Goal: Task Accomplishment & Management: Complete application form

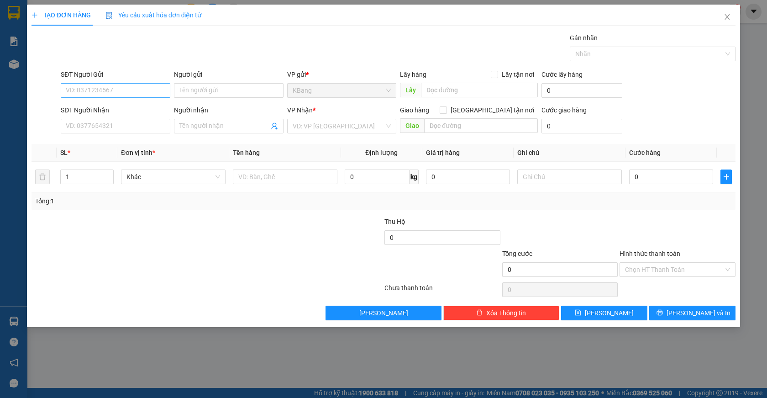
click at [95, 94] on input "SĐT Người Gửi" at bounding box center [116, 90] width 110 height 15
drag, startPoint x: 97, startPoint y: 91, endPoint x: 138, endPoint y: 85, distance: 42.0
click at [104, 89] on input "SĐT Người Gửi" at bounding box center [116, 90] width 110 height 15
drag, startPoint x: 109, startPoint y: 124, endPoint x: 550, endPoint y: 80, distance: 443.4
click at [122, 120] on input "SĐT Người Nhận" at bounding box center [116, 126] width 110 height 15
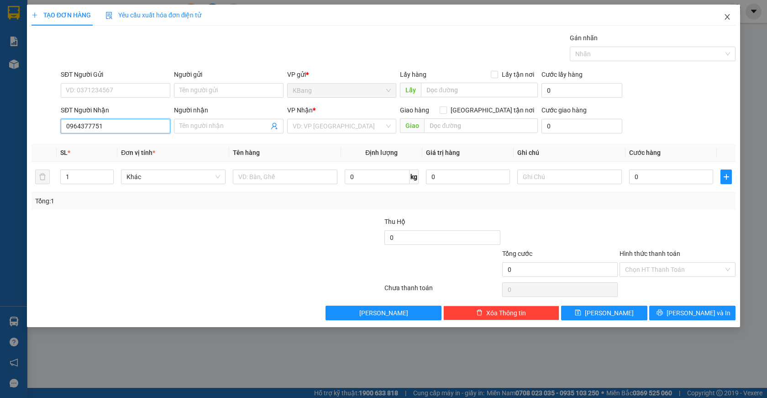
type input "0964377751"
click at [109, 173] on icon "up" at bounding box center [108, 174] width 3 height 3
type input "3"
click at [109, 173] on icon "up" at bounding box center [108, 174] width 3 height 3
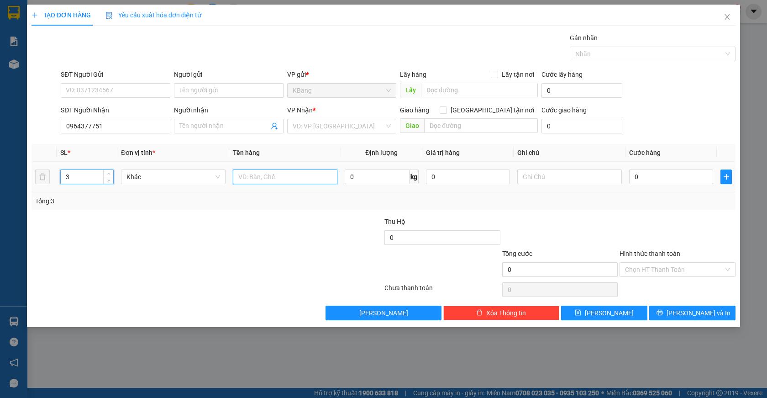
click at [257, 178] on input "text" at bounding box center [285, 176] width 105 height 15
type input "3 bao gạo"
click at [650, 183] on input "0" at bounding box center [671, 176] width 84 height 15
type input "2"
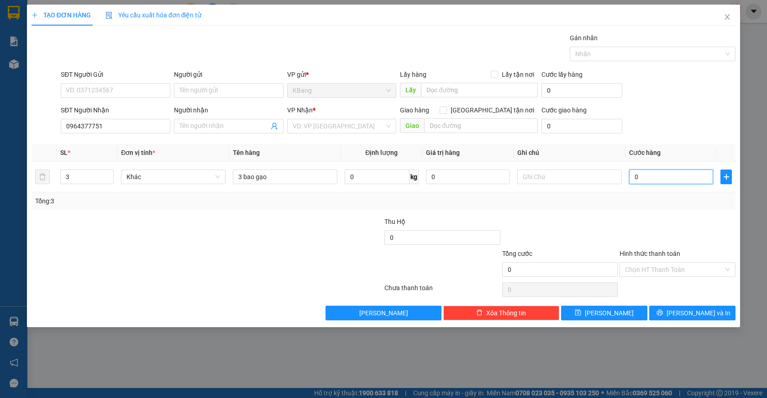
type input "2"
type input "21"
type input "210"
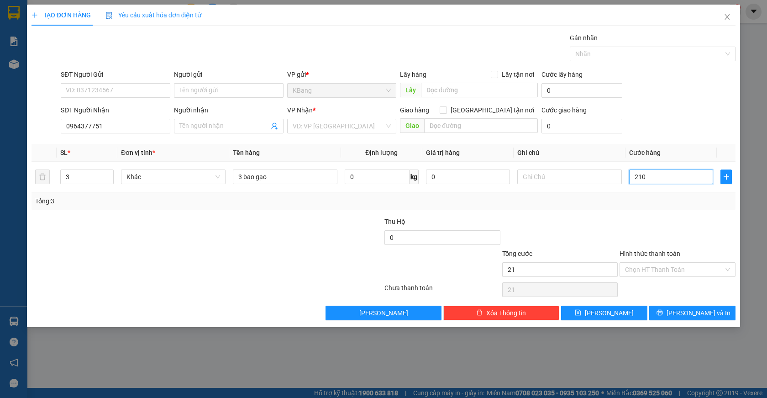
type input "210"
type input "2.100"
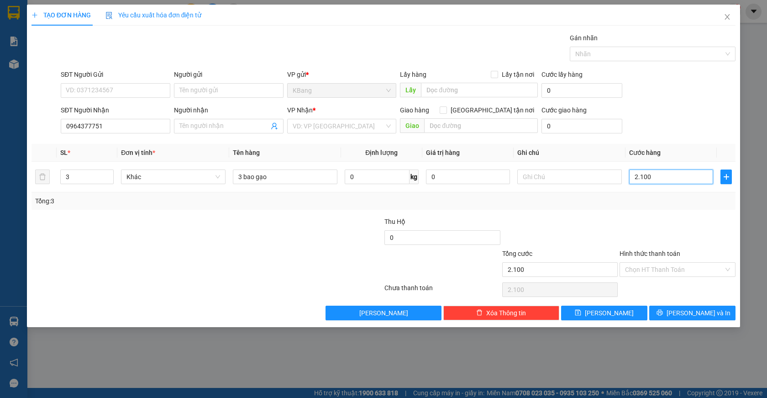
type input "21.000"
type input "210.000"
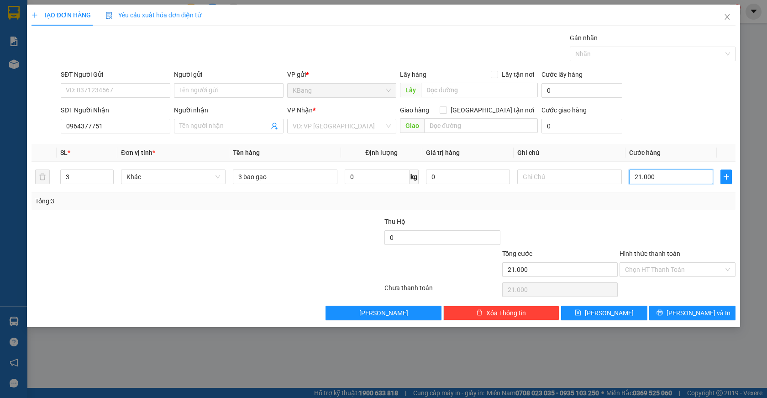
type input "210.000"
click at [693, 311] on span "[PERSON_NAME] và In" at bounding box center [699, 313] width 64 height 10
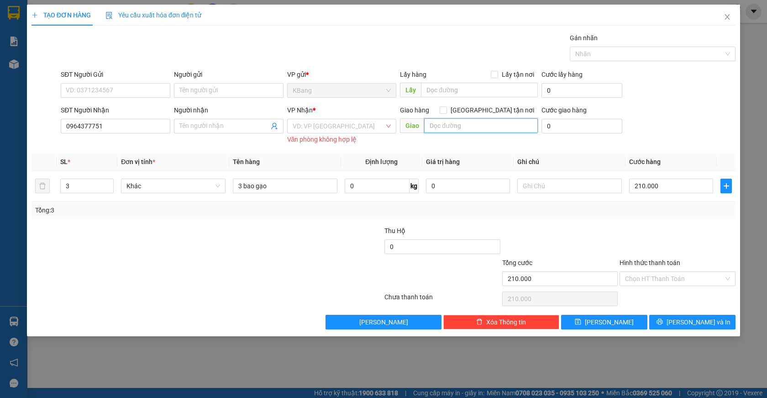
click at [448, 125] on input "text" at bounding box center [481, 125] width 114 height 15
click at [106, 124] on input "0964377751" at bounding box center [116, 126] width 110 height 15
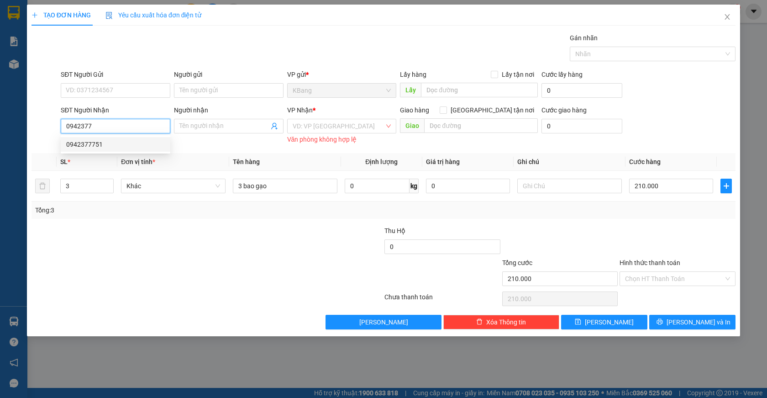
click at [112, 148] on div "0942377751" at bounding box center [115, 144] width 99 height 10
type input "0942377751"
type input "cv thanh lễ"
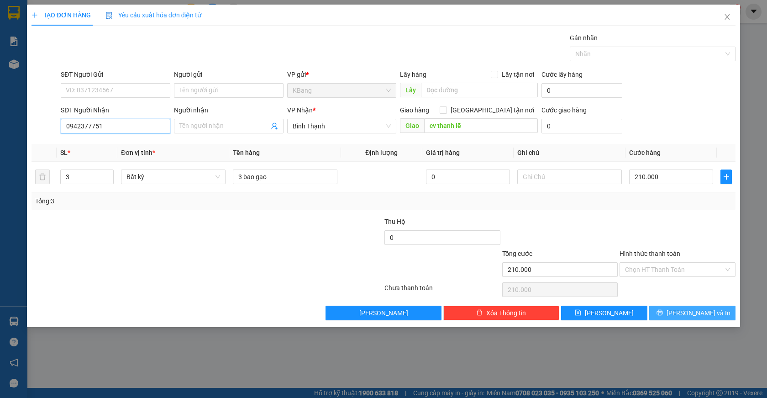
type input "0942377751"
click at [693, 312] on span "[PERSON_NAME] và In" at bounding box center [699, 313] width 64 height 10
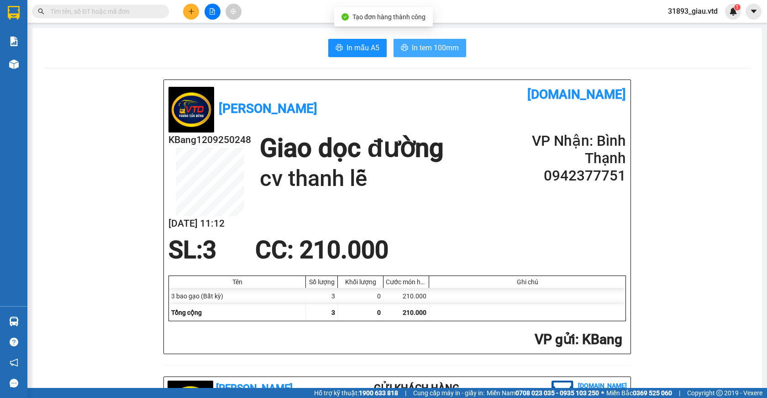
click at [423, 48] on span "In tem 100mm" at bounding box center [435, 47] width 47 height 11
click at [191, 16] on button at bounding box center [191, 12] width 16 height 16
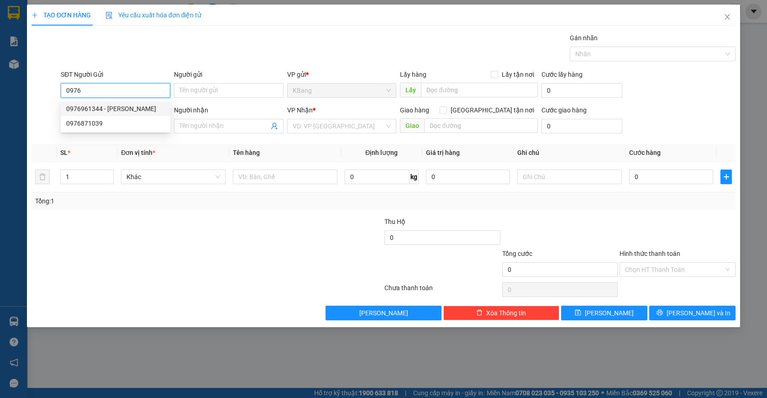
click at [78, 111] on div "0976961344 - [PERSON_NAME]" at bounding box center [115, 109] width 99 height 10
type input "0976961344"
type input "Chị Lý"
type input "0906477846"
type input "pha lê"
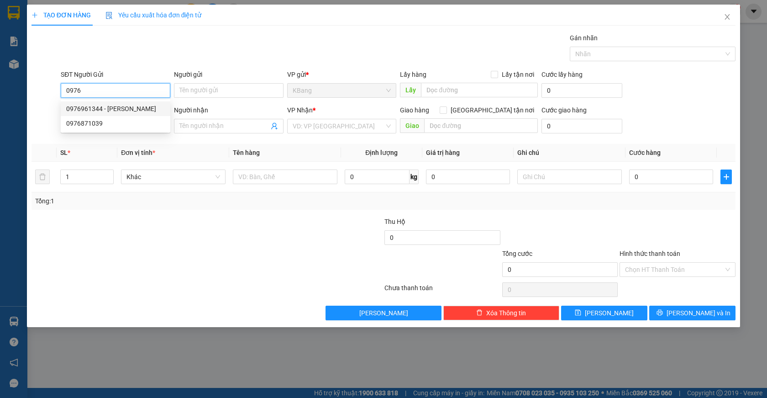
type input "cổng chào bd"
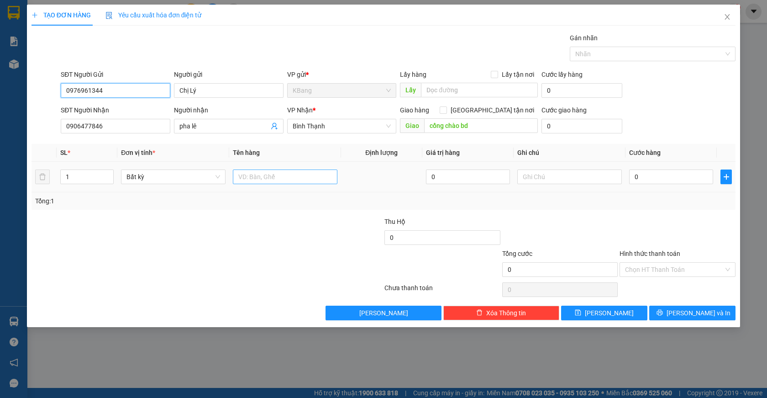
type input "0976961344"
drag, startPoint x: 252, startPoint y: 180, endPoint x: 251, endPoint y: 207, distance: 27.4
click at [253, 183] on input "text" at bounding box center [285, 176] width 105 height 15
type input "1 bao"
click at [0, 163] on div "TẠO ĐƠN HÀNG Yêu cầu xuất hóa đơn điện tử Transit Pickup Surcharge Ids Transit …" at bounding box center [383, 199] width 767 height 398
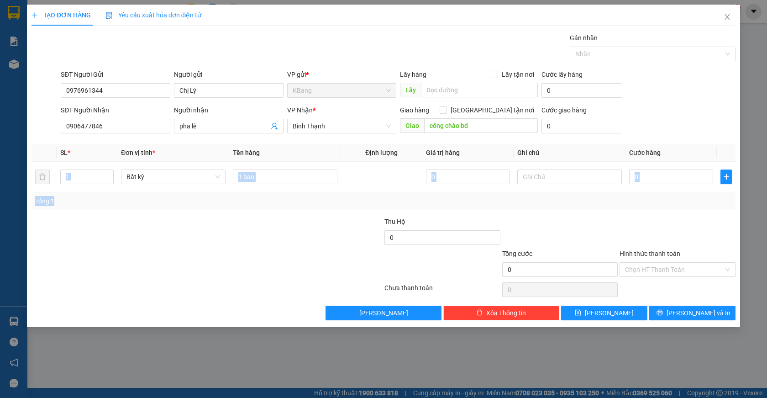
drag, startPoint x: 33, startPoint y: 204, endPoint x: 767, endPoint y: 365, distance: 751.0
click at [140, 175] on div "TẠO ĐƠN HÀNG Yêu cầu xuất hóa đơn điện tử Transit Pickup Surcharge Ids Transit …" at bounding box center [383, 199] width 767 height 398
click at [650, 175] on input "0" at bounding box center [671, 176] width 84 height 15
click at [228, 280] on div at bounding box center [148, 264] width 235 height 32
click at [643, 176] on input "0" at bounding box center [671, 176] width 84 height 15
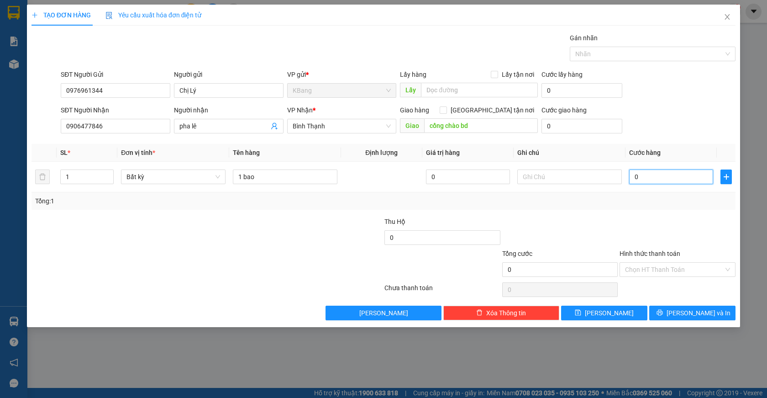
type input "8"
type input "80"
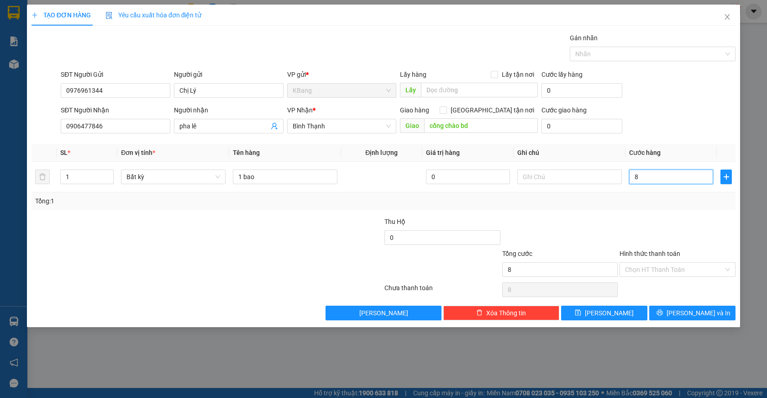
type input "80"
type input "800"
type input "8.000"
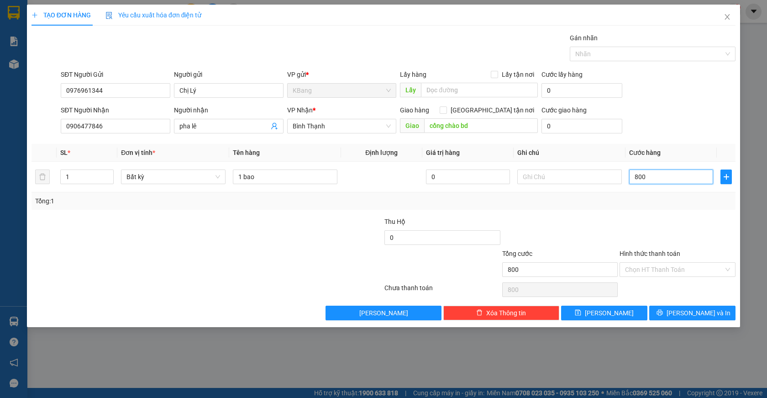
type input "8.000"
type input "80.000"
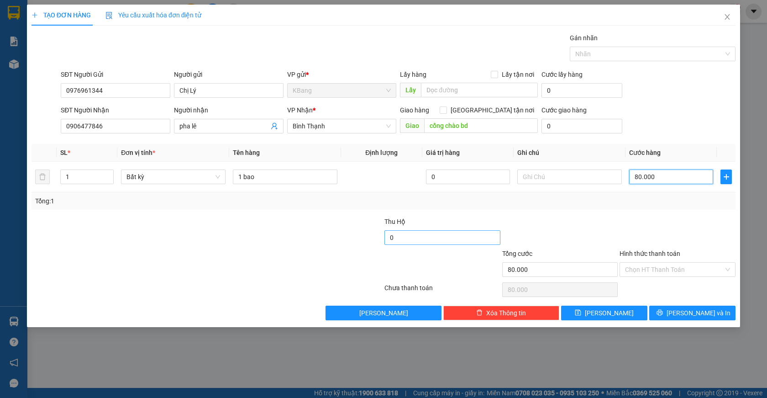
type input "80.000"
type input "885.000"
click at [660, 271] on input "Hình thức thanh toán" at bounding box center [674, 270] width 99 height 14
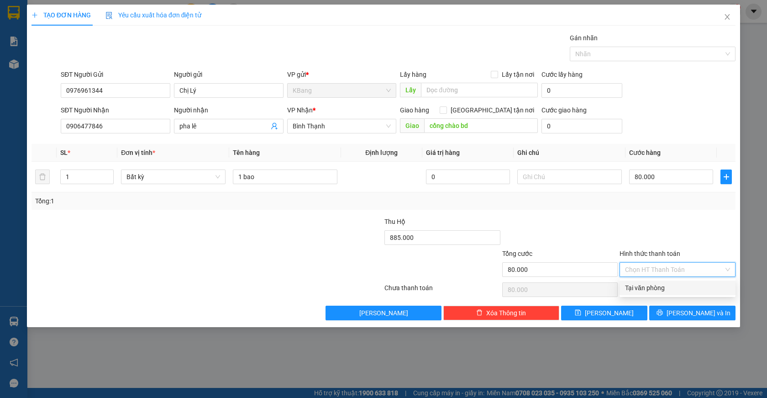
click at [656, 287] on div "Tại văn phòng" at bounding box center [677, 288] width 105 height 10
type input "0"
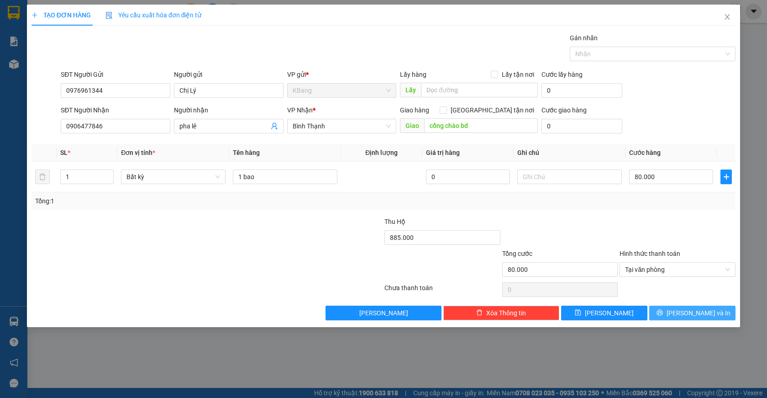
click at [697, 314] on span "[PERSON_NAME] và In" at bounding box center [699, 313] width 64 height 10
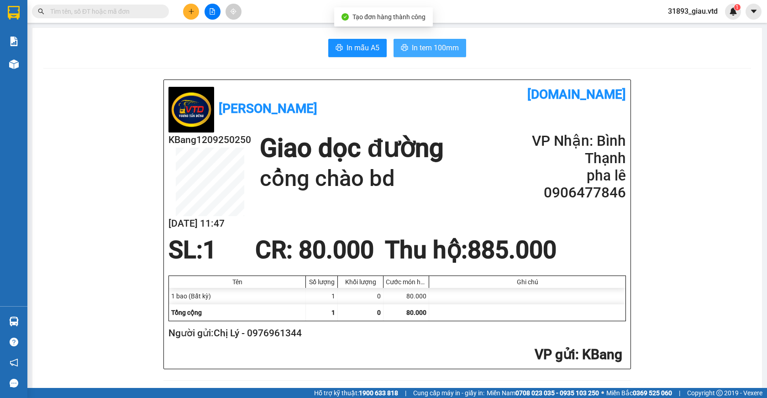
click at [412, 47] on span "In tem 100mm" at bounding box center [435, 47] width 47 height 11
click at [192, 13] on icon "plus" at bounding box center [191, 11] width 6 height 6
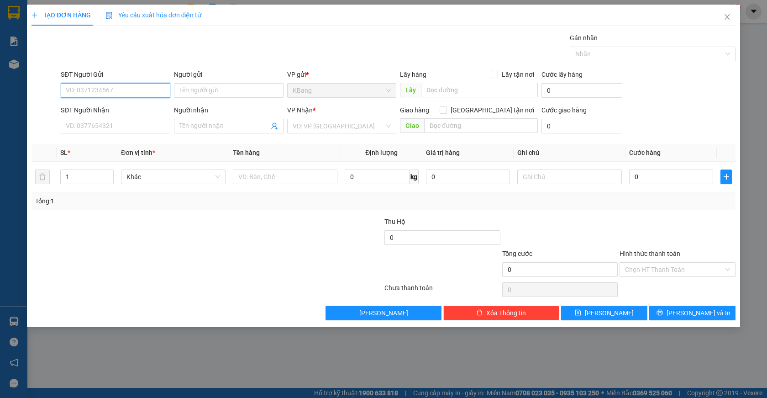
click at [124, 94] on input "SĐT Người Gửi" at bounding box center [116, 90] width 110 height 15
click at [106, 107] on div "0976961344 - [PERSON_NAME]" at bounding box center [115, 109] width 99 height 10
type input "0976961344"
type input "Chị Lý"
type input "0906477846"
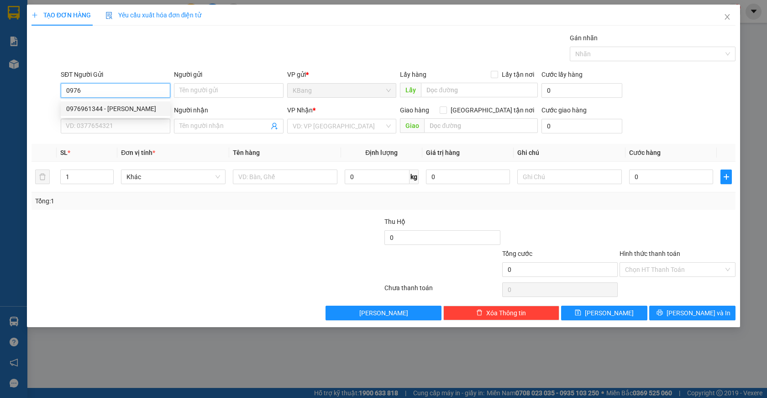
type input "pha lê"
type input "cổng chào bd"
type input "0976961344"
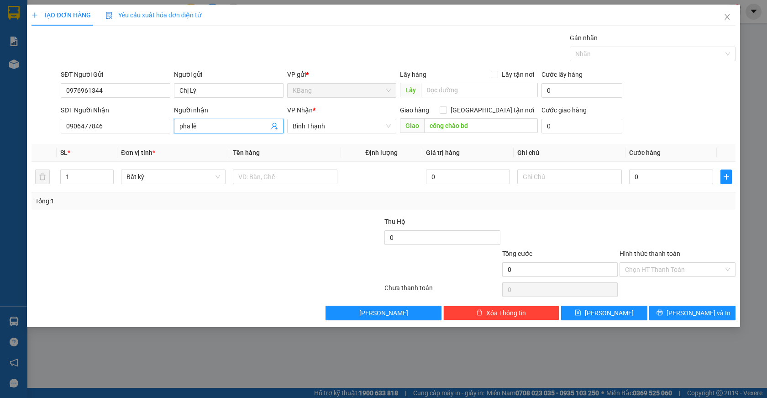
click at [271, 124] on icon "user-add" at bounding box center [274, 125] width 7 height 7
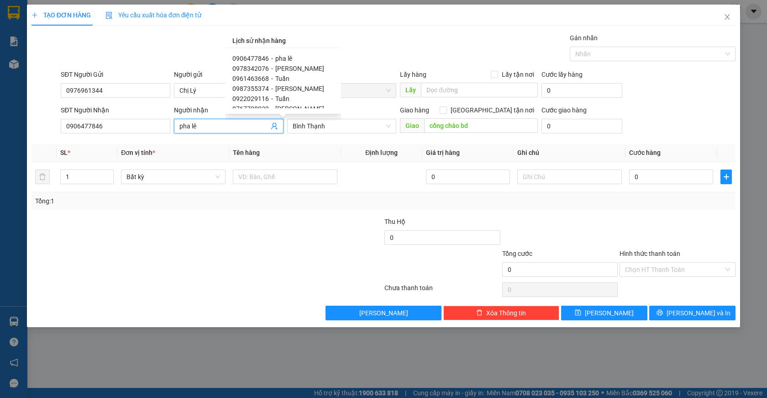
click at [261, 79] on span "0961463668" at bounding box center [251, 78] width 37 height 7
type input "0961463668"
type input "Tuấn"
checkbox input "true"
type input "cx phú thịnh"
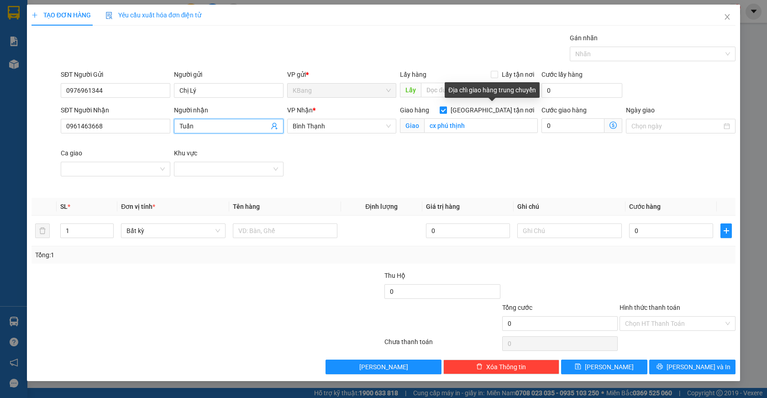
click at [446, 111] on input "[GEOGRAPHIC_DATA] tận nơi" at bounding box center [443, 109] width 6 height 6
checkbox input "false"
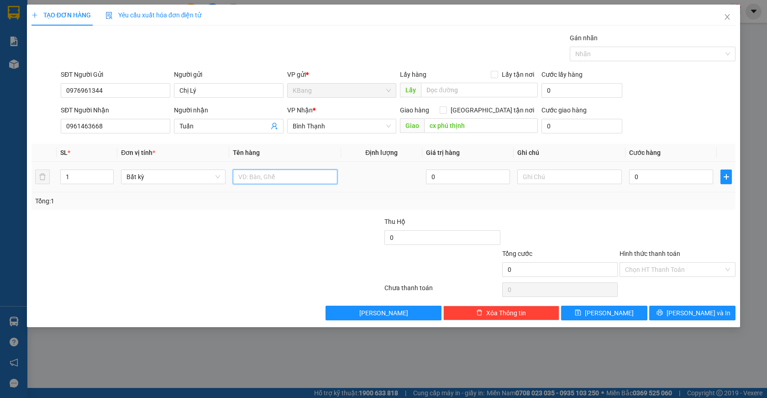
drag, startPoint x: 248, startPoint y: 176, endPoint x: 272, endPoint y: 260, distance: 87.3
click at [248, 181] on input "text" at bounding box center [285, 176] width 105 height 15
type input "măng"
click at [666, 178] on input "0" at bounding box center [671, 176] width 84 height 15
type input "7"
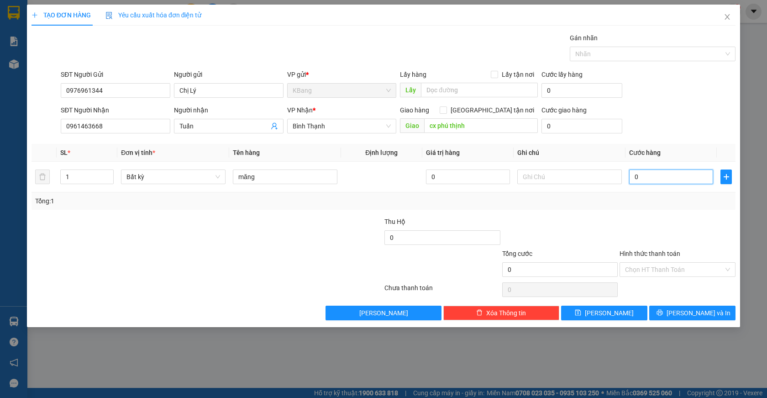
type input "7"
type input "70"
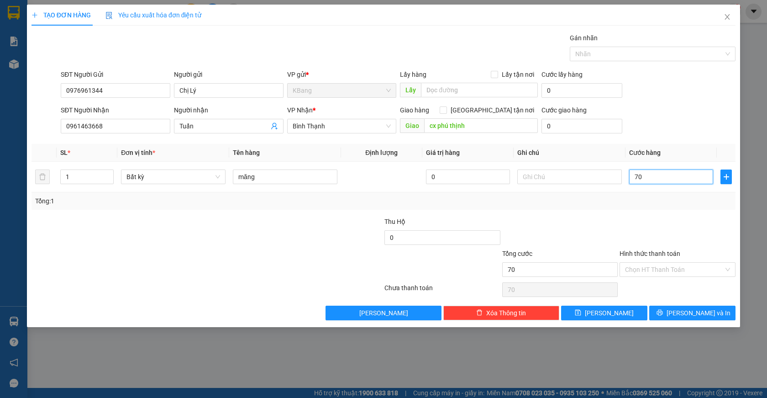
type input "700"
type input "7.000"
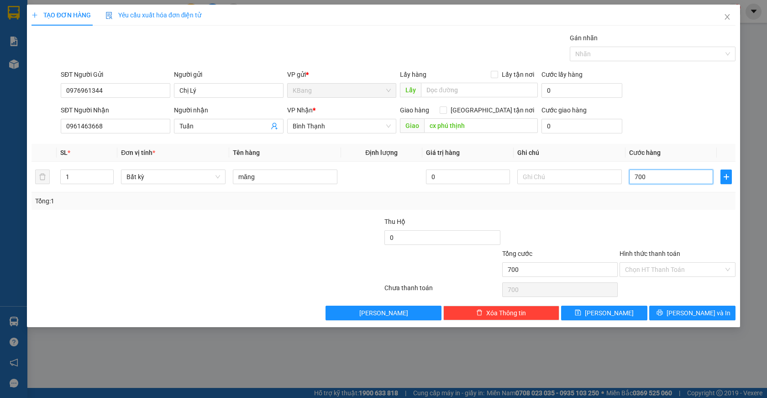
type input "7.000"
type input "70.000"
click at [650, 268] on input "Hình thức thanh toán" at bounding box center [674, 270] width 99 height 14
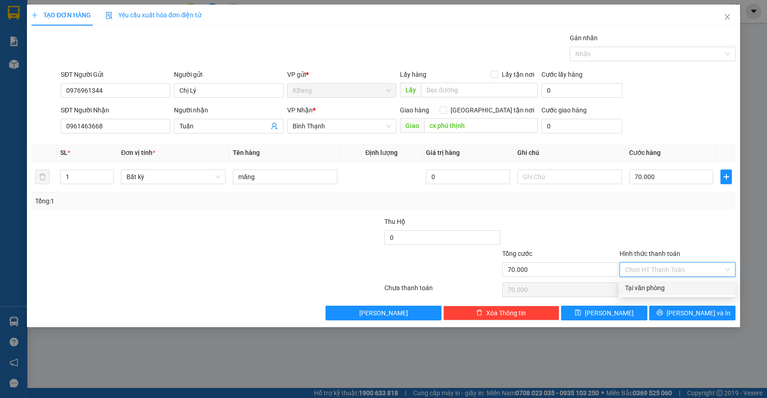
click at [652, 289] on div "Tại văn phòng" at bounding box center [677, 288] width 105 height 10
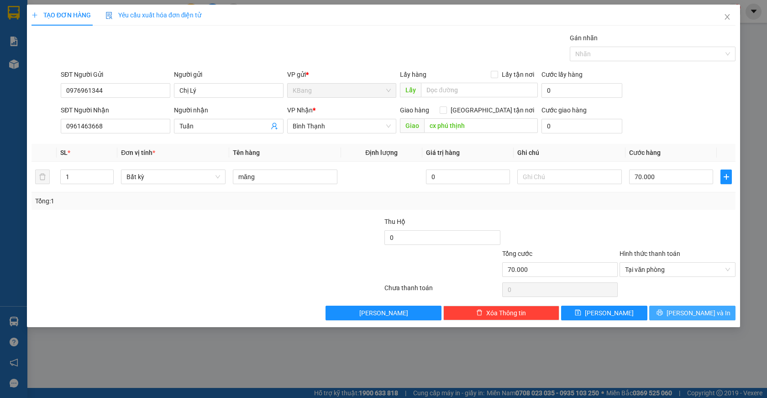
click at [695, 316] on span "[PERSON_NAME] và In" at bounding box center [699, 313] width 64 height 10
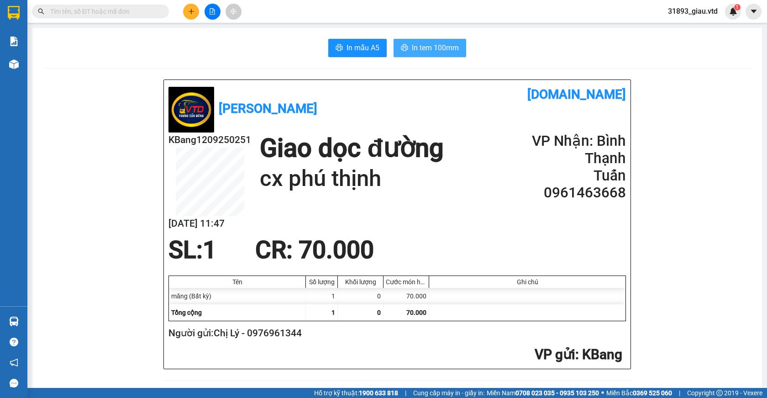
click at [422, 47] on span "In tem 100mm" at bounding box center [435, 47] width 47 height 11
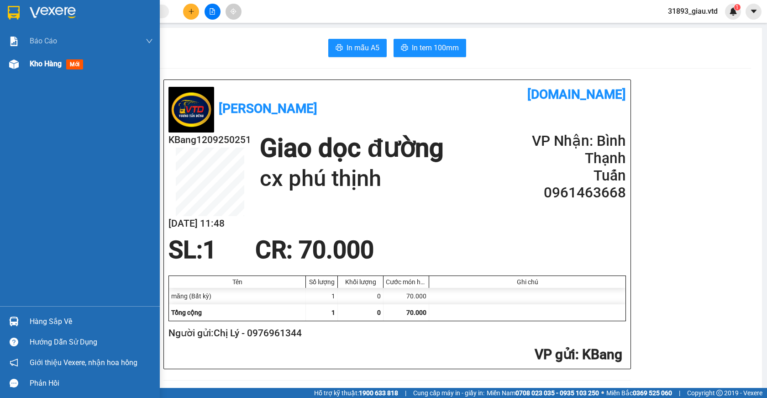
click at [74, 64] on span "mới" at bounding box center [74, 64] width 17 height 10
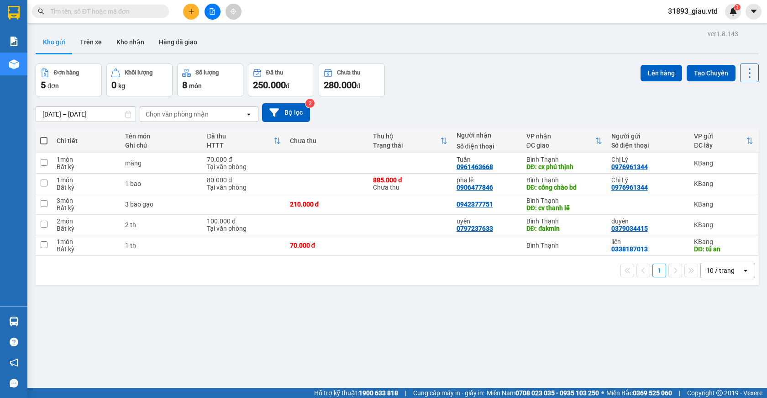
click at [190, 15] on button at bounding box center [191, 12] width 16 height 16
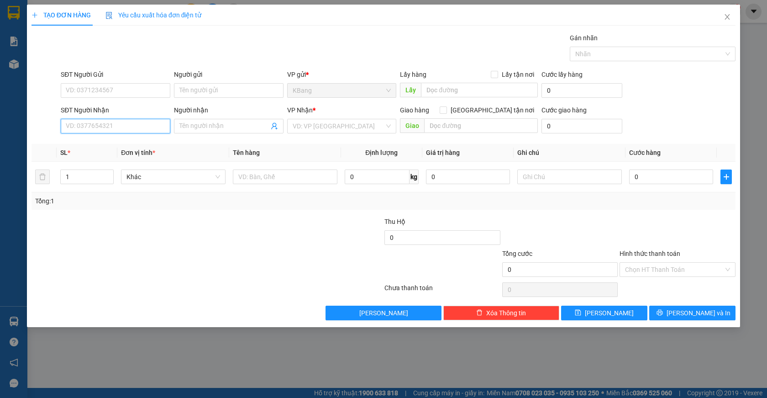
click at [96, 126] on input "SĐT Người Nhận" at bounding box center [116, 126] width 110 height 15
click at [95, 148] on div "0974027060 - thắng" at bounding box center [115, 144] width 99 height 10
type input "0974027060"
type input "thắng"
type input "0974027060"
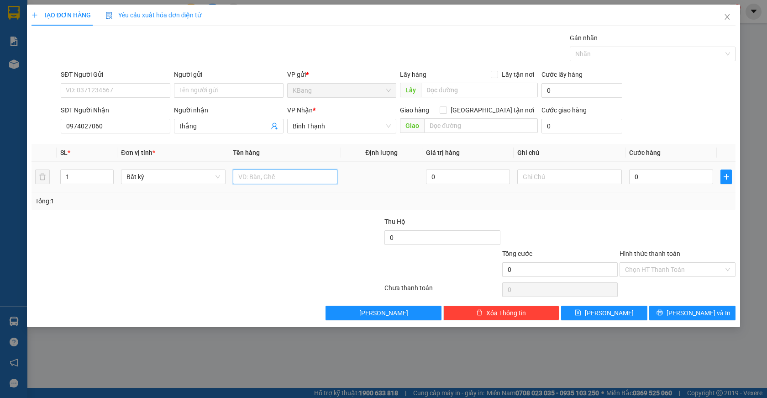
click at [269, 178] on input "text" at bounding box center [285, 176] width 105 height 15
type input "1 can"
click at [654, 183] on input "0" at bounding box center [671, 176] width 84 height 15
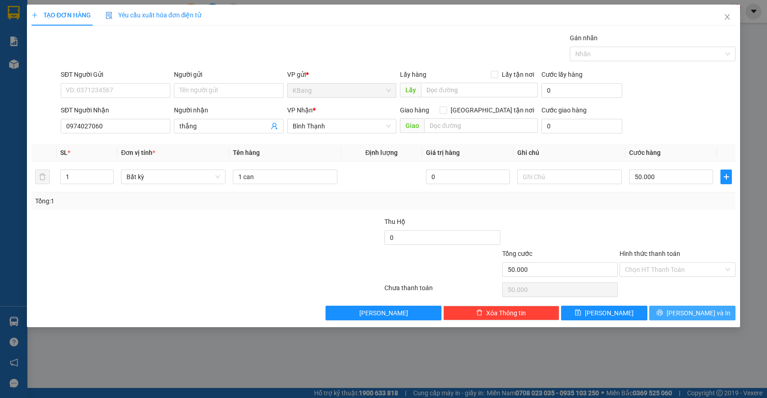
click at [689, 316] on span "[PERSON_NAME] và In" at bounding box center [699, 313] width 64 height 10
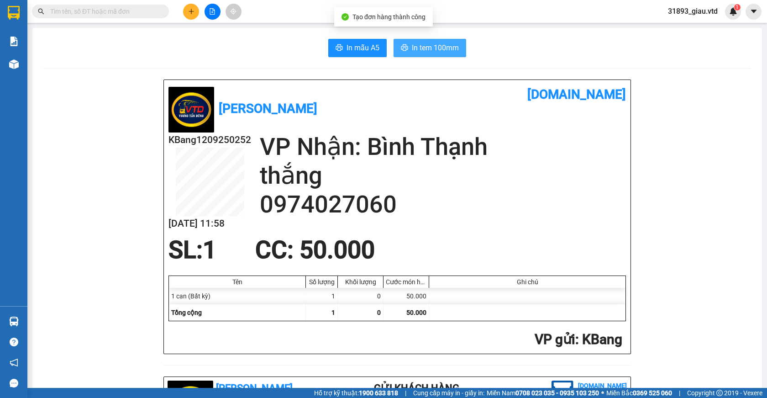
click at [419, 50] on span "In tem 100mm" at bounding box center [435, 47] width 47 height 11
